Goal: Transaction & Acquisition: Book appointment/travel/reservation

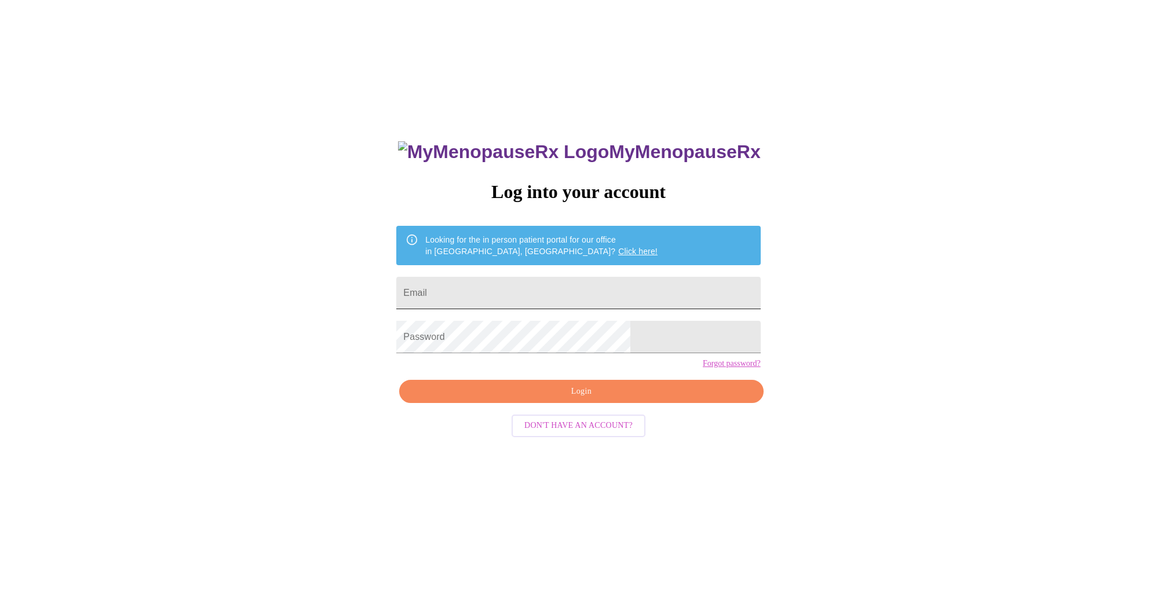
click at [597, 293] on input "Email" at bounding box center [578, 293] width 364 height 32
type input "[EMAIL_ADDRESS][DOMAIN_NAME]"
click at [582, 399] on span "Login" at bounding box center [580, 392] width 337 height 14
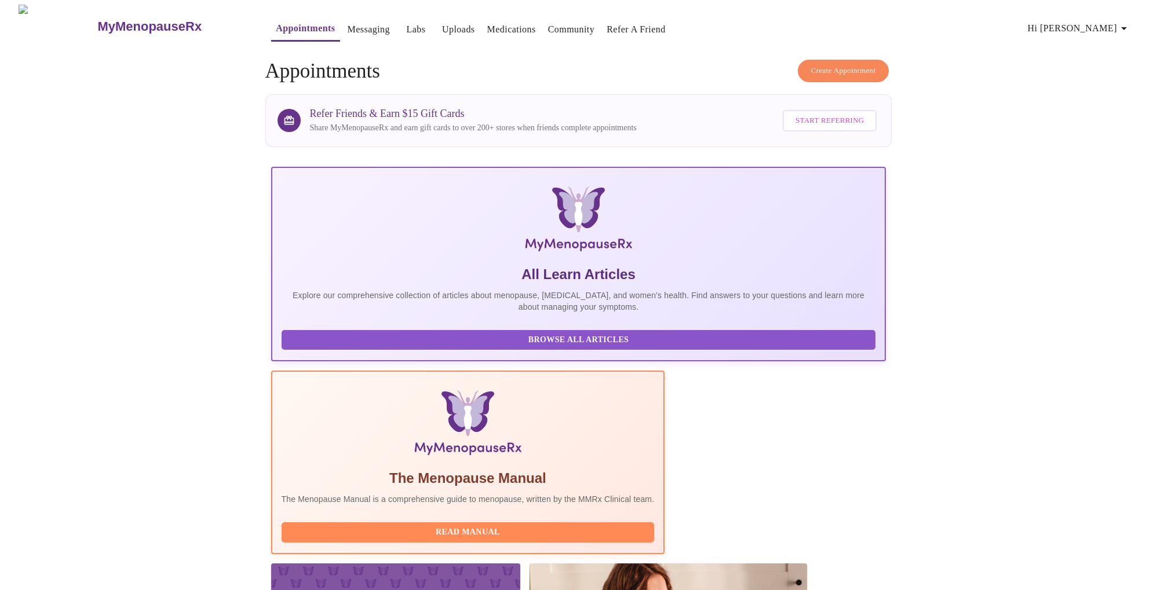
click at [820, 68] on span "Create Appointment" at bounding box center [843, 70] width 65 height 13
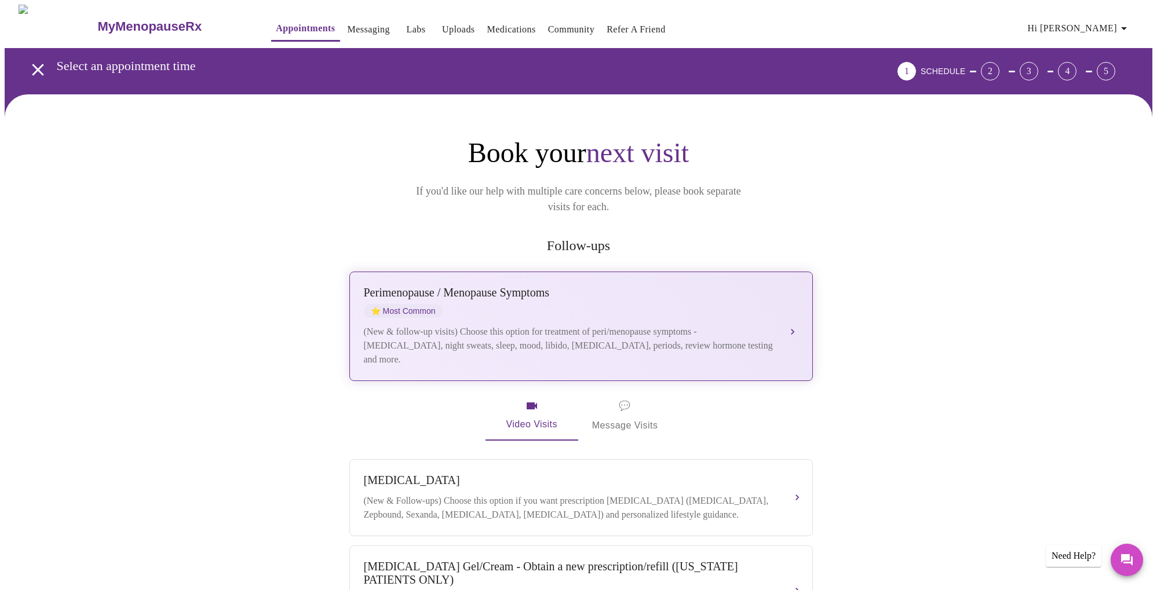
click at [541, 325] on div "(New & follow-up visits) Choose this option for treatment of peri/menopause sym…" at bounding box center [569, 346] width 411 height 42
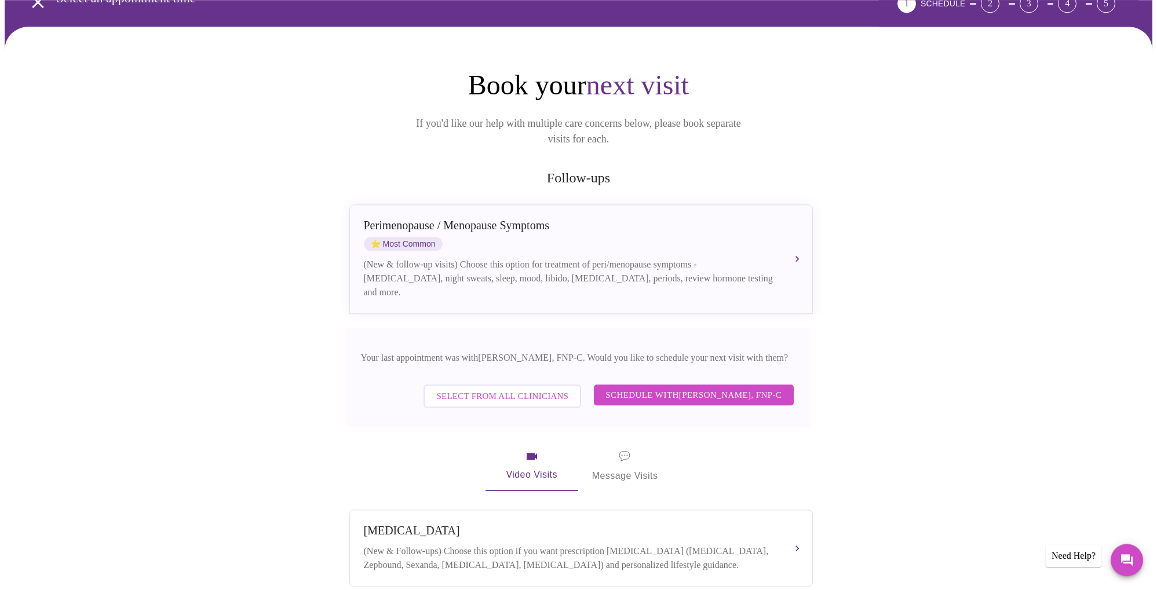
scroll to position [118, 0]
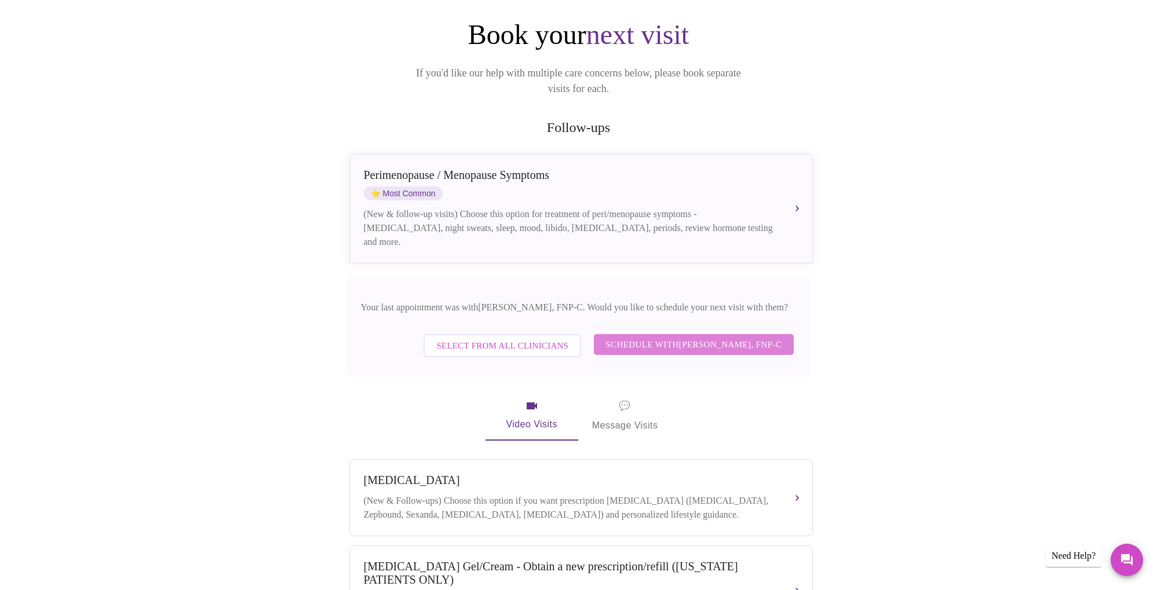
click at [650, 337] on span "Schedule with [PERSON_NAME], FNP-C" at bounding box center [693, 344] width 176 height 15
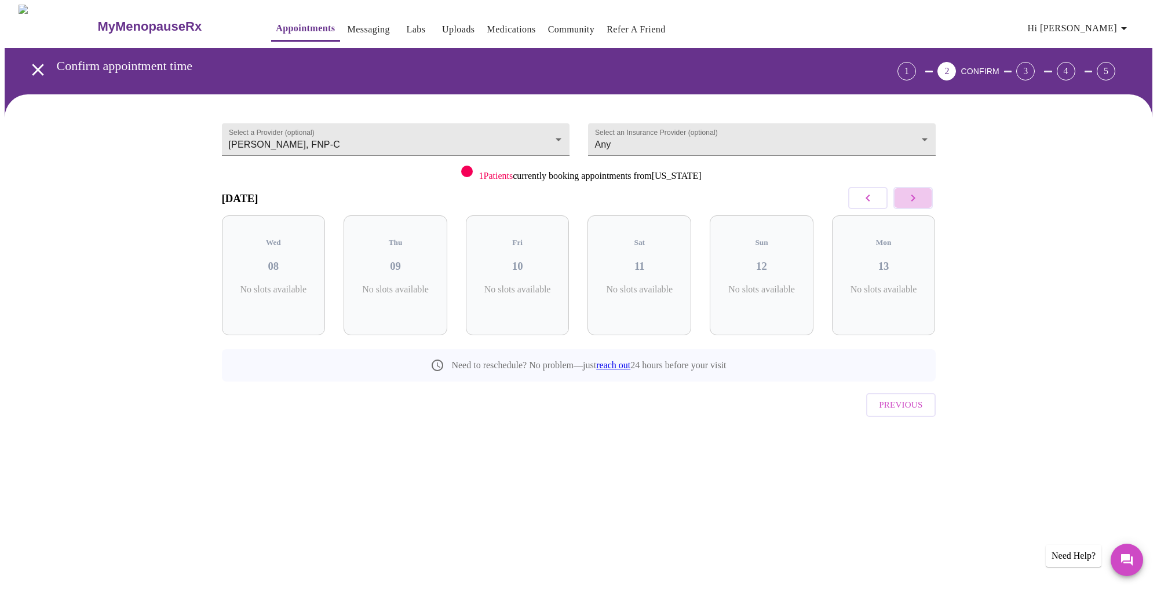
click at [915, 198] on icon "button" at bounding box center [913, 198] width 4 height 7
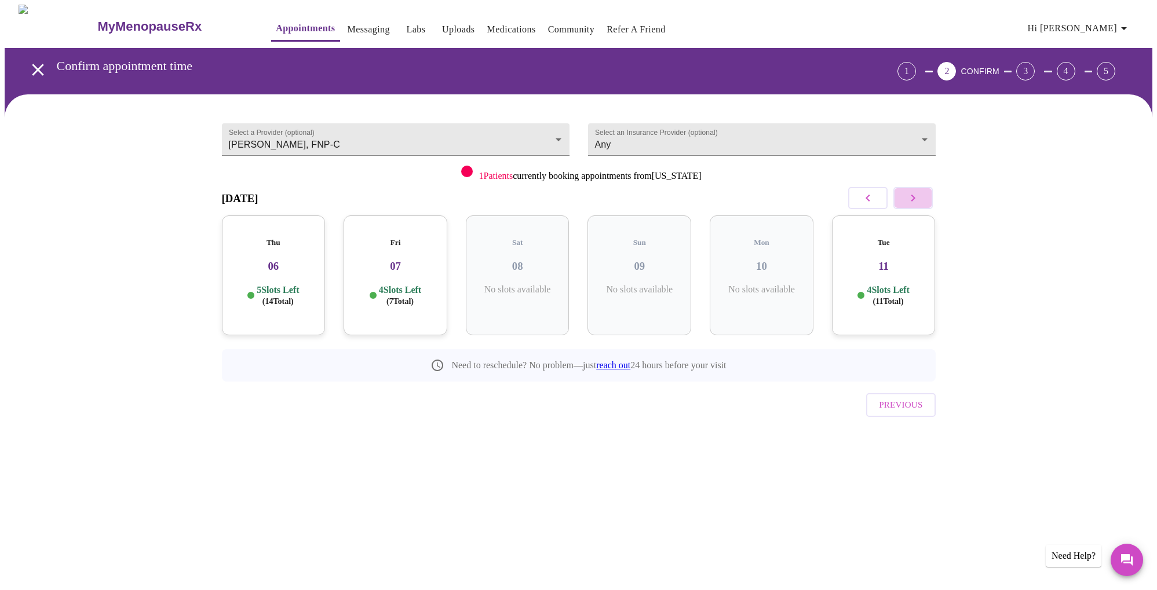
click at [915, 198] on icon "button" at bounding box center [913, 198] width 4 height 7
click at [657, 238] on h5 "Wed" at bounding box center [639, 242] width 85 height 9
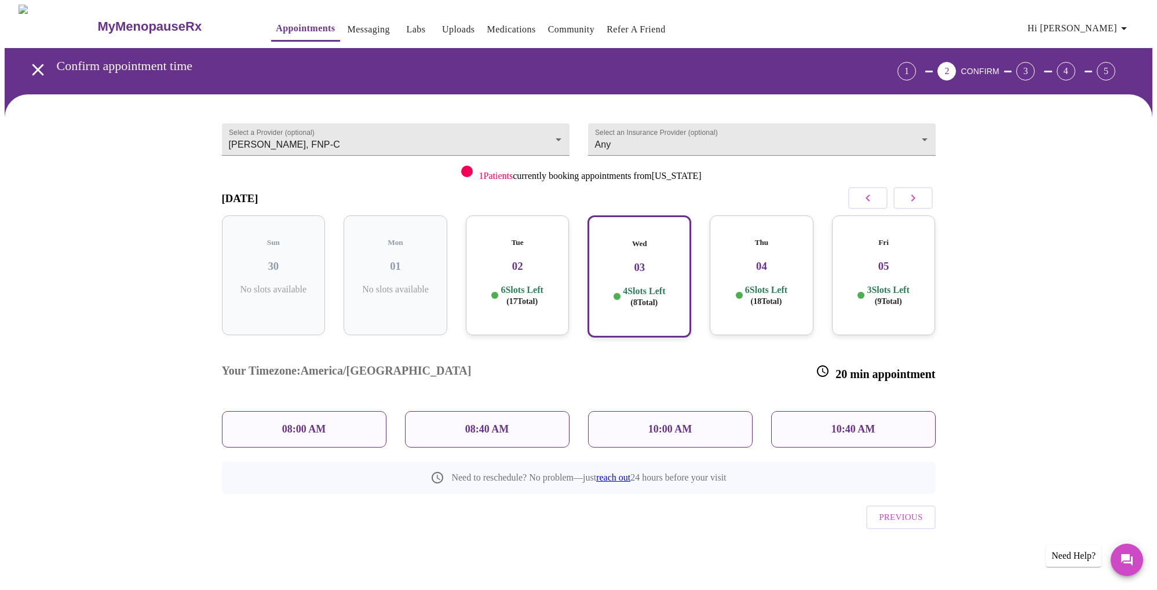
click at [307, 423] on p "08:00 AM" at bounding box center [304, 429] width 44 height 12
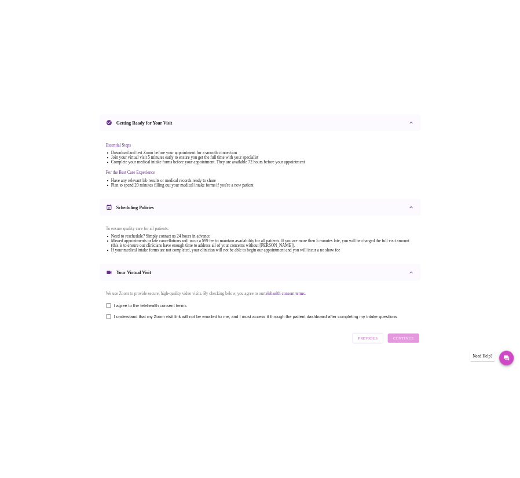
scroll to position [252, 0]
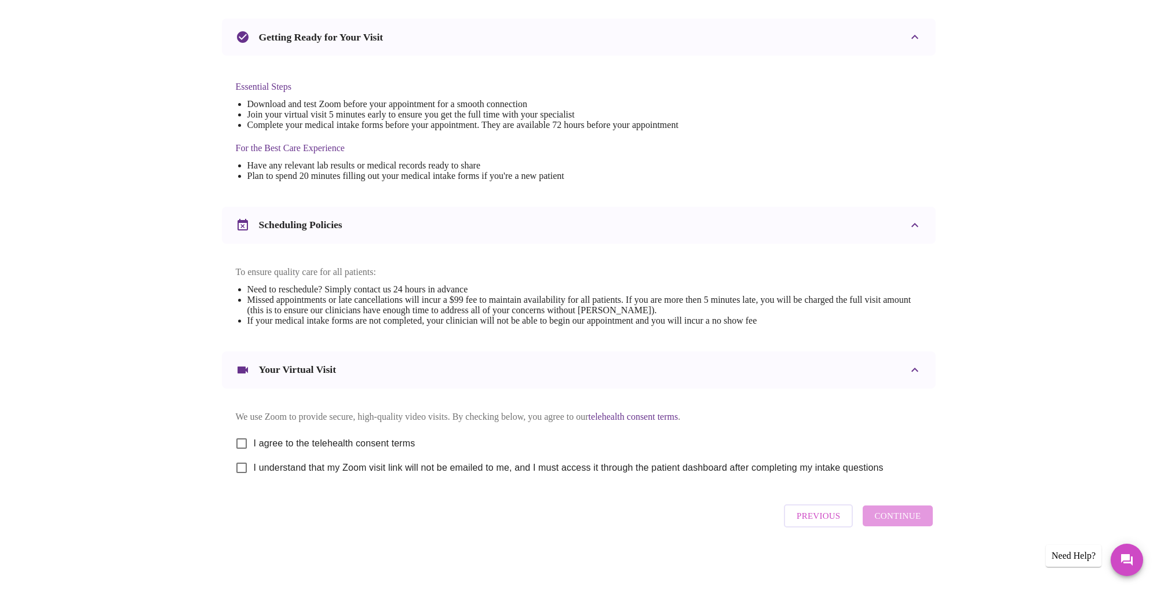
click at [301, 440] on span "I agree to the telehealth consent terms" at bounding box center [335, 444] width 162 height 14
click at [254, 440] on input "I agree to the telehealth consent terms" at bounding box center [241, 444] width 24 height 24
checkbox input "true"
click at [305, 466] on span "I understand that my Zoom visit link will not be emailed to me, and I must acce…" at bounding box center [569, 468] width 630 height 14
click at [254, 466] on input "I understand that my Zoom visit link will not be emailed to me, and I must acce…" at bounding box center [241, 468] width 24 height 24
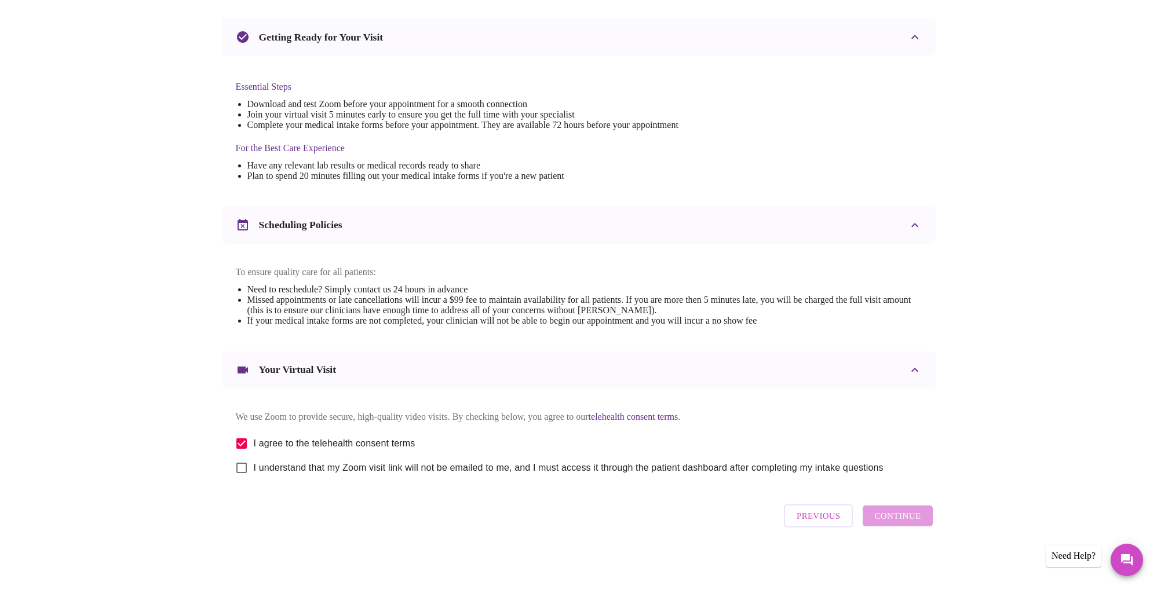
checkbox input "true"
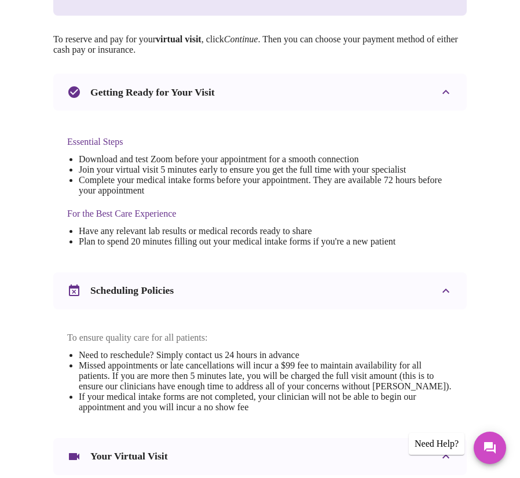
scroll to position [467, 0]
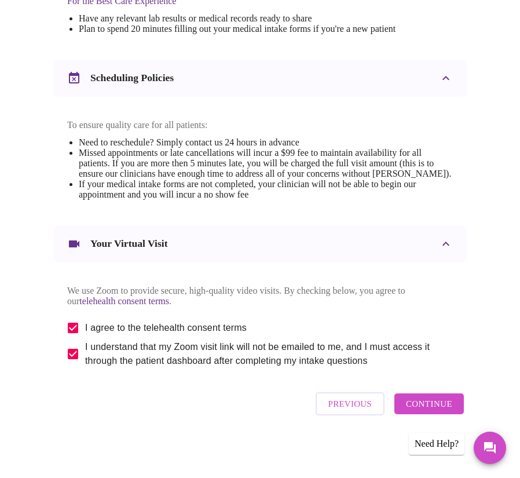
click at [452, 410] on span "Continue" at bounding box center [429, 403] width 46 height 15
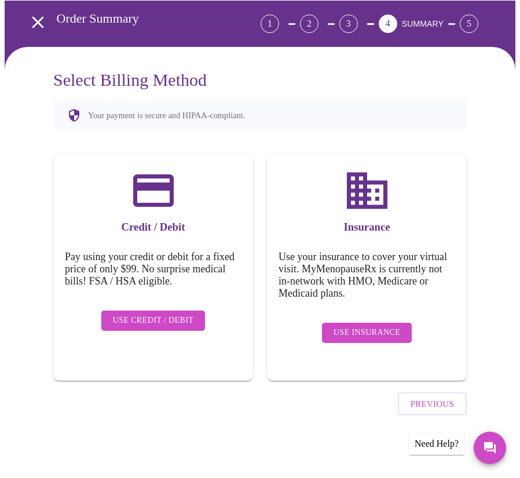
scroll to position [31, 0]
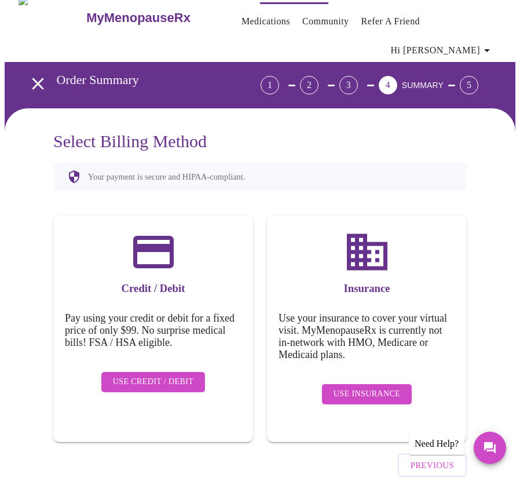
click at [368, 387] on span "Use Insurance" at bounding box center [367, 394] width 67 height 14
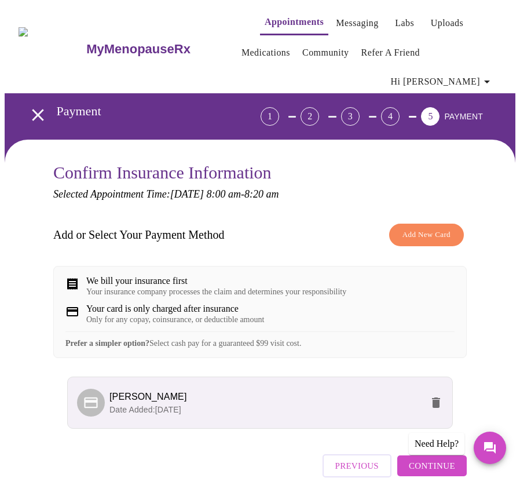
scroll to position [43, 0]
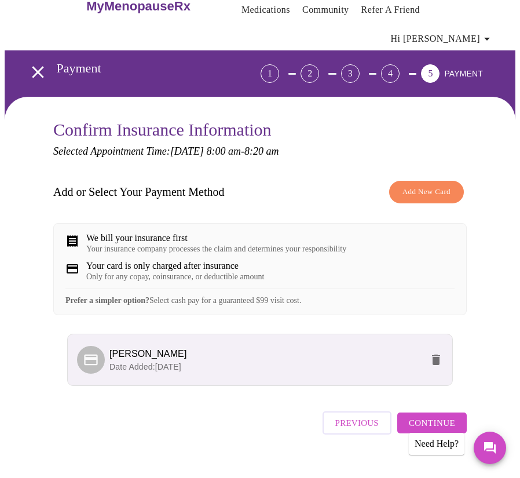
click at [441, 415] on span "Continue" at bounding box center [432, 422] width 46 height 15
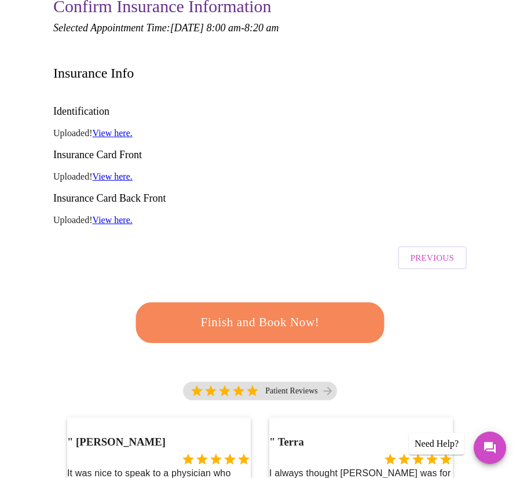
scroll to position [220, 0]
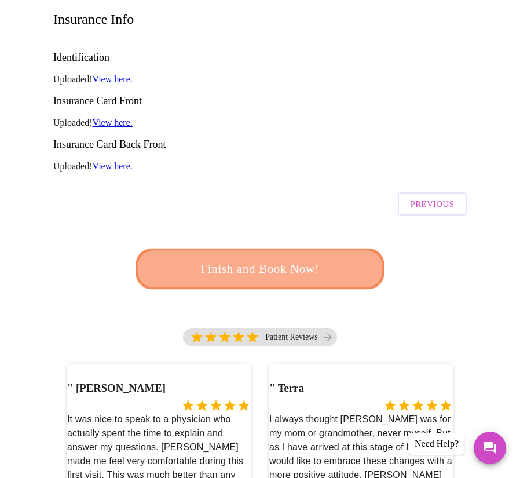
click at [262, 258] on span "Finish and Book Now!" at bounding box center [260, 269] width 225 height 23
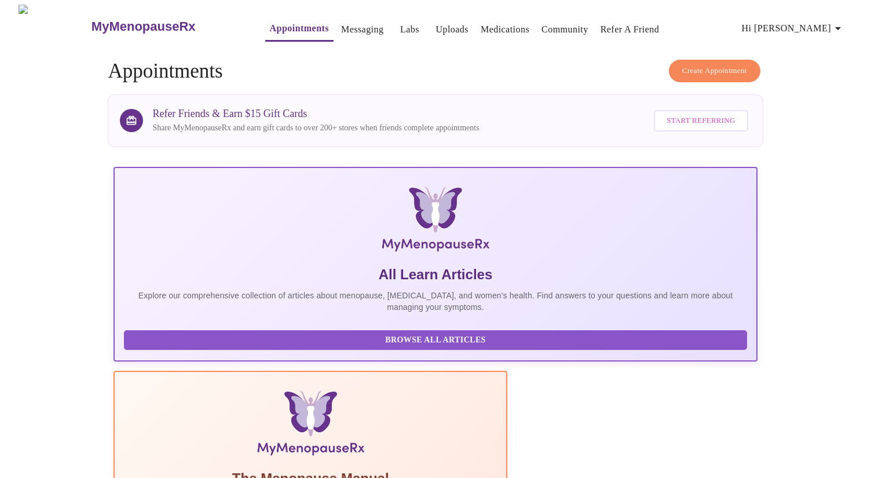
scroll to position [236, 0]
